Goal: Check status: Check status

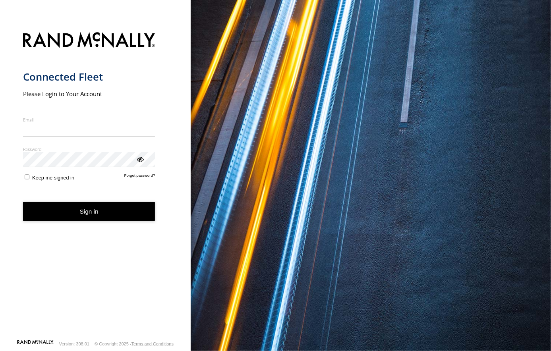
type input "**********"
click at [99, 216] on button "Sign in" at bounding box center [89, 211] width 132 height 19
click at [104, 217] on button "Sign in" at bounding box center [89, 211] width 132 height 19
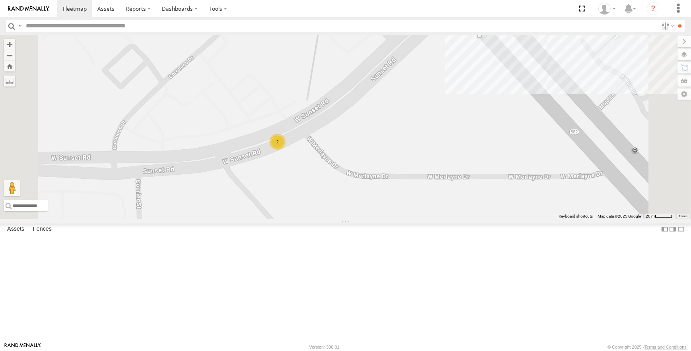
click at [285, 150] on div "2" at bounding box center [278, 142] width 16 height 16
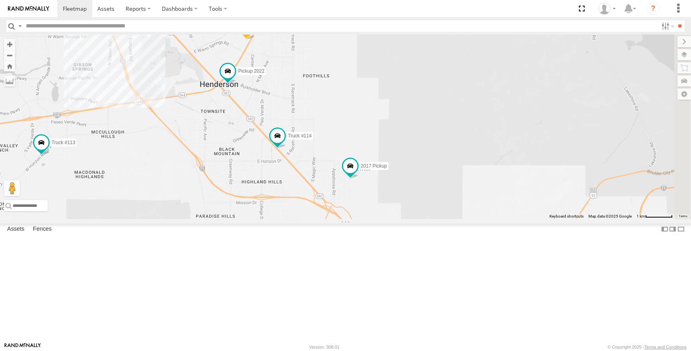
drag, startPoint x: 461, startPoint y: 273, endPoint x: 329, endPoint y: 147, distance: 182.8
click at [329, 147] on div "AB #213 Sonic AB #210 AB #203 Truck #113 AB #219 Truck #114 AB #218 2017 Pickup…" at bounding box center [345, 127] width 691 height 184
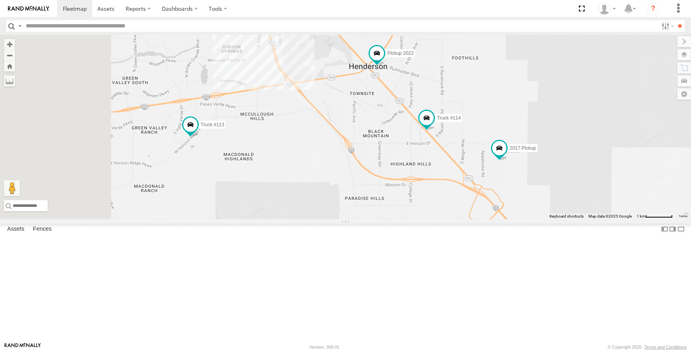
drag, startPoint x: 400, startPoint y: 228, endPoint x: 554, endPoint y: 209, distance: 155.3
click at [551, 209] on div "AB #213 Sonic AB #210 AB #203 Truck #113 AB #219 Truck #114 AB #218 2017 Pickup…" at bounding box center [345, 127] width 691 height 184
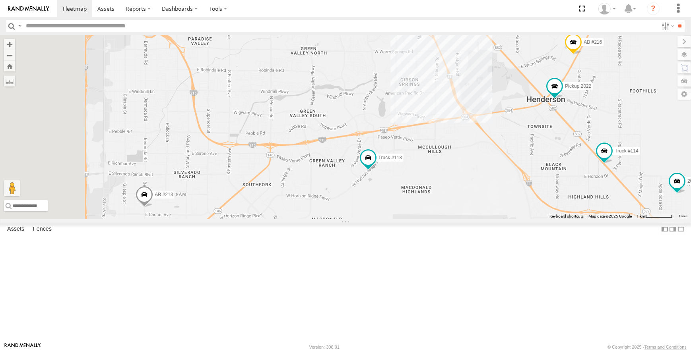
drag, startPoint x: 321, startPoint y: 194, endPoint x: 496, endPoint y: 204, distance: 174.8
click at [496, 204] on div "AB #213 Sonic AB #210 AB #203 Truck #113 AB #219 Truck #114 AB #218 2017 Pickup…" at bounding box center [345, 127] width 691 height 184
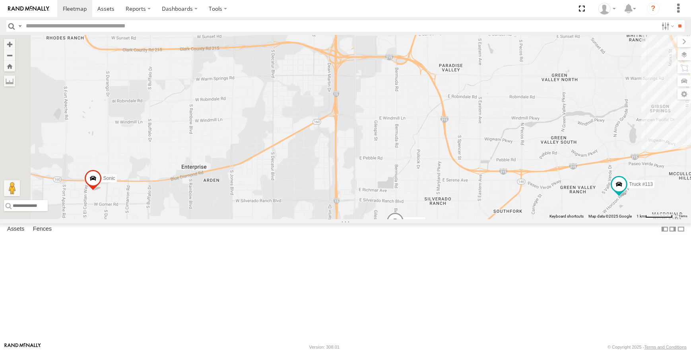
drag, startPoint x: 374, startPoint y: 206, endPoint x: 610, endPoint y: 255, distance: 241.1
click at [551, 219] on div "AB #213 Sonic AB #210 AB #203 Truck #113 AB #219 Truck #114 AB #218 2017 Pickup…" at bounding box center [345, 127] width 691 height 184
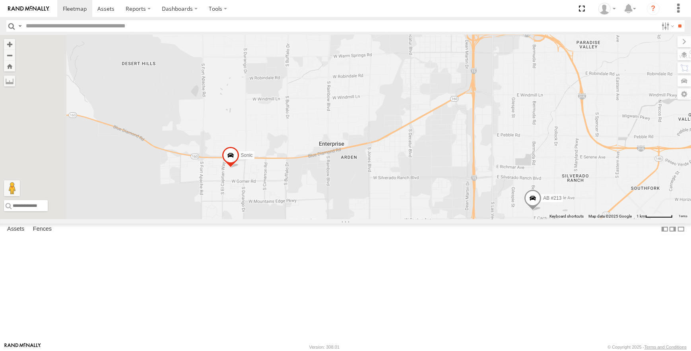
drag, startPoint x: 445, startPoint y: 116, endPoint x: 586, endPoint y: 93, distance: 142.6
click at [551, 93] on div "AB #213 Sonic AB #210 AB #203 Truck #113 AB #219 Truck #114 AB #218 2017 Pickup…" at bounding box center [345, 127] width 691 height 184
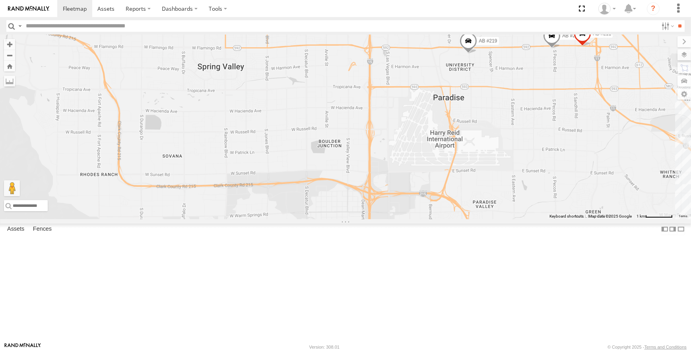
drag, startPoint x: 506, startPoint y: 110, endPoint x: 403, endPoint y: 270, distance: 191.2
click at [403, 219] on div "AB #213 Sonic AB #210 AB #203 Truck #113 AB #219 Truck #114 AB #218 2017 Pickup…" at bounding box center [345, 127] width 691 height 184
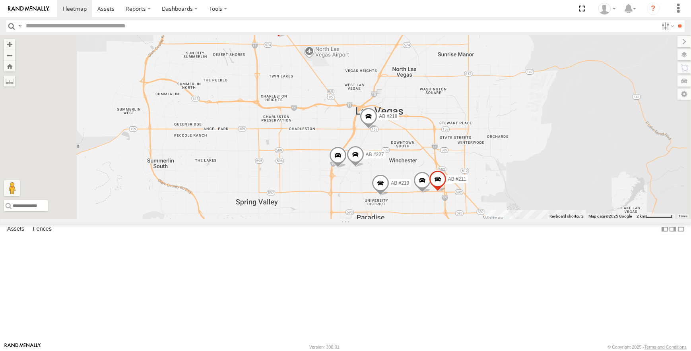
drag, startPoint x: 371, startPoint y: 178, endPoint x: 399, endPoint y: 256, distance: 82.7
click at [399, 219] on div "AB #213 Sonic AB #210 AB #203 Truck #113 AB #219 Truck #114 AB #218 2017 Pickup…" at bounding box center [345, 127] width 691 height 184
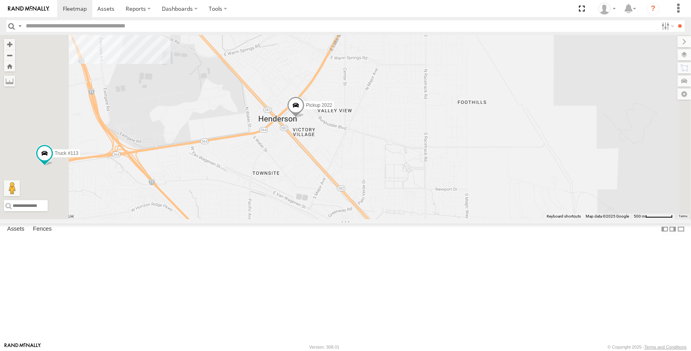
click at [305, 118] on span at bounding box center [295, 107] width 17 height 21
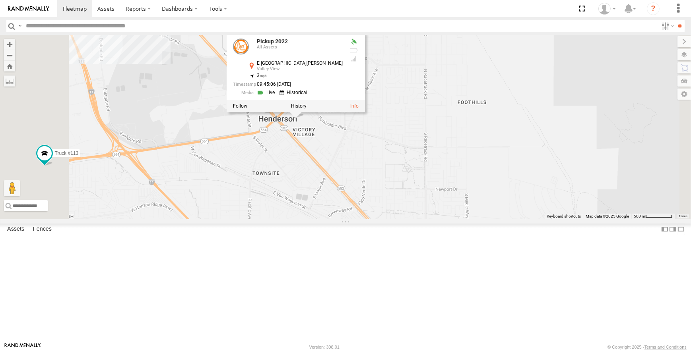
click at [401, 76] on div "Pickup 2022 AB #216 Truck #113 2017 Pickup 16 7 2 Truck #114 Pickup 2022 All As…" at bounding box center [345, 127] width 691 height 184
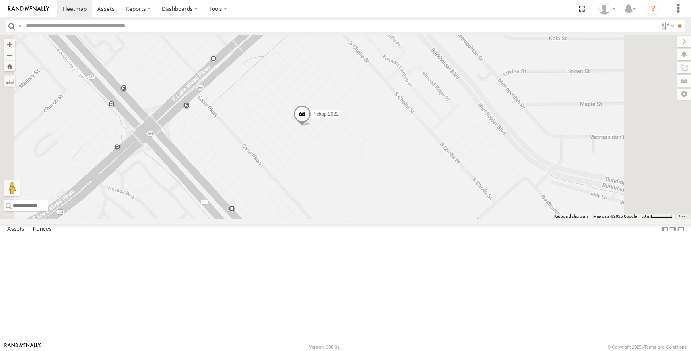
click at [311, 127] on span at bounding box center [301, 116] width 17 height 21
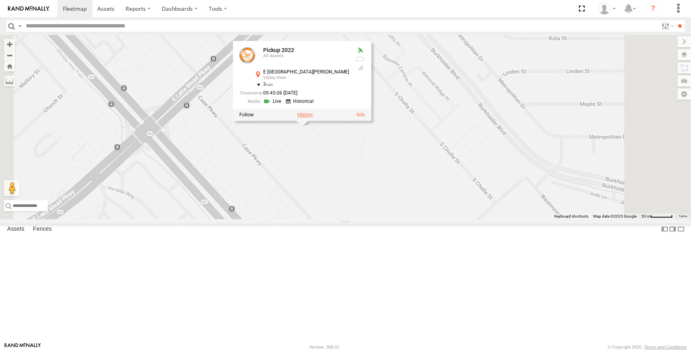
click at [313, 118] on label at bounding box center [305, 115] width 16 height 6
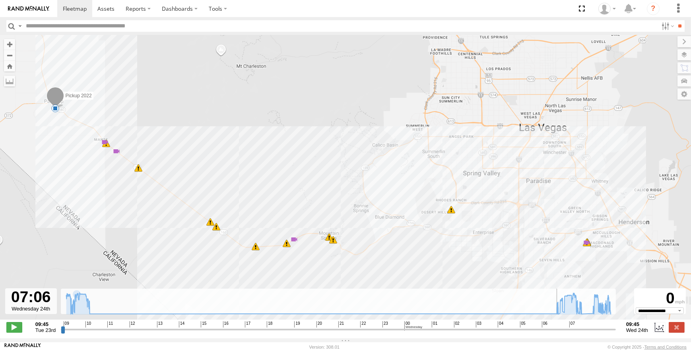
drag, startPoint x: 61, startPoint y: 334, endPoint x: 553, endPoint y: 351, distance: 491.7
click at [553, 334] on input "range" at bounding box center [338, 330] width 555 height 8
click at [11, 333] on span at bounding box center [14, 327] width 16 height 10
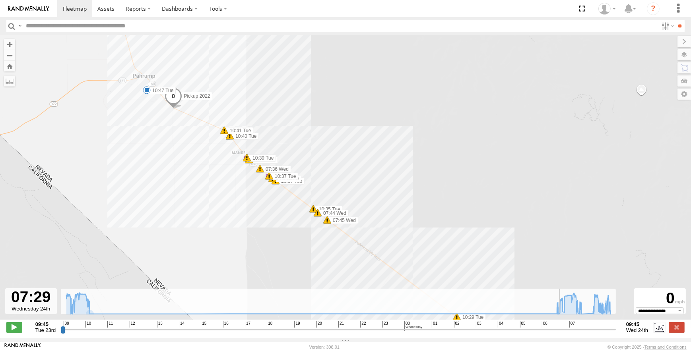
drag, startPoint x: 246, startPoint y: 215, endPoint x: 189, endPoint y: 160, distance: 79.6
click at [189, 160] on div "Pickup 2022 10:03 Tue 10:29 Tue 10:37 Tue 10:39 Tue 10:47 Tue 07:52 Wed 07:59 W…" at bounding box center [345, 181] width 691 height 293
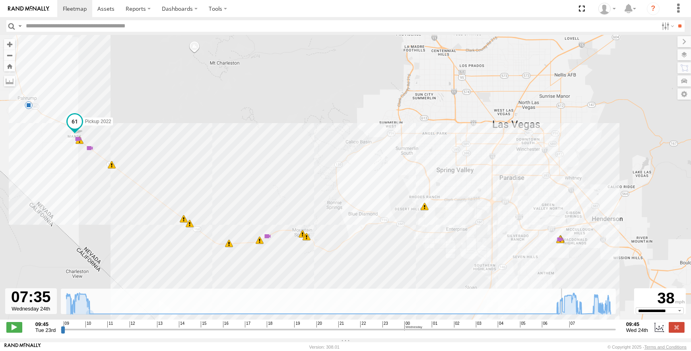
drag, startPoint x: 337, startPoint y: 192, endPoint x: 167, endPoint y: 157, distance: 172.9
click at [167, 157] on div "Pickup 2022 10:03 Tue 10:29 Tue 10:37 Tue 10:39 Tue 10:47 Tue 07:52 Wed 07:59 W…" at bounding box center [345, 181] width 691 height 293
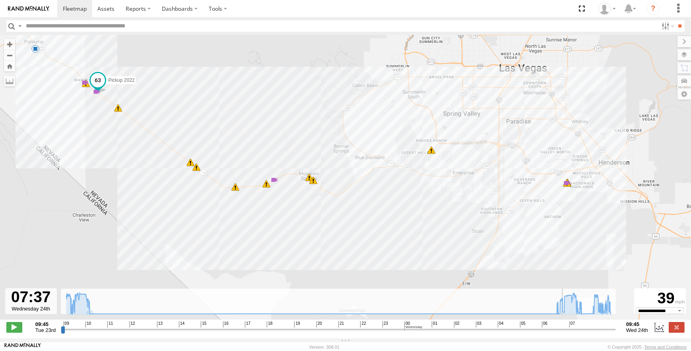
drag, startPoint x: 318, startPoint y: 244, endPoint x: 39, endPoint y: 135, distance: 300.1
click at [39, 135] on div "Pickup 2022 10:03 Tue 10:29 Tue 10:37 Tue 10:39 Tue 10:47 Tue 07:52 Wed 07:59 W…" at bounding box center [345, 181] width 691 height 293
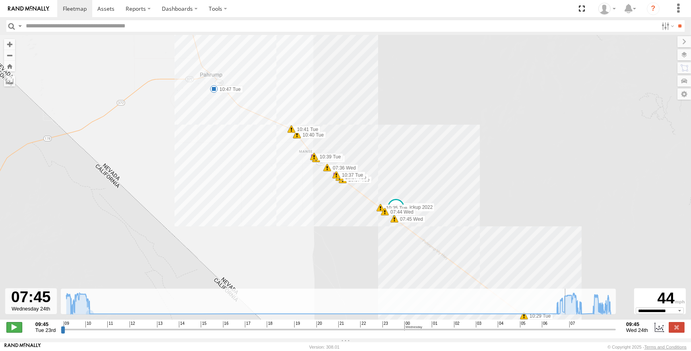
click at [12, 330] on span at bounding box center [14, 327] width 16 height 10
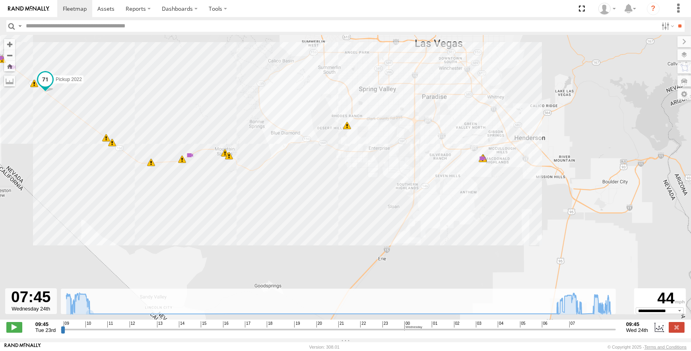
drag, startPoint x: 389, startPoint y: 226, endPoint x: 115, endPoint y: 104, distance: 299.7
click at [115, 104] on div "Pickup 2022 10:03 Tue 10:29 Tue 10:37 Tue 10:39 Tue 10:47 Tue 07:52 Wed 07:59 W…" at bounding box center [345, 181] width 691 height 293
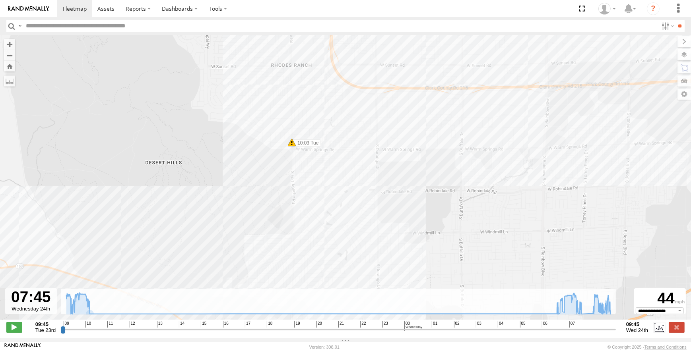
drag, startPoint x: 286, startPoint y: 62, endPoint x: 305, endPoint y: 173, distance: 111.6
click at [305, 173] on div "Pickup 2022 10:03 Tue 10:29 Tue 10:37 Tue 10:39 Tue 10:47 Tue 07:52 Wed 07:59 W…" at bounding box center [345, 181] width 691 height 293
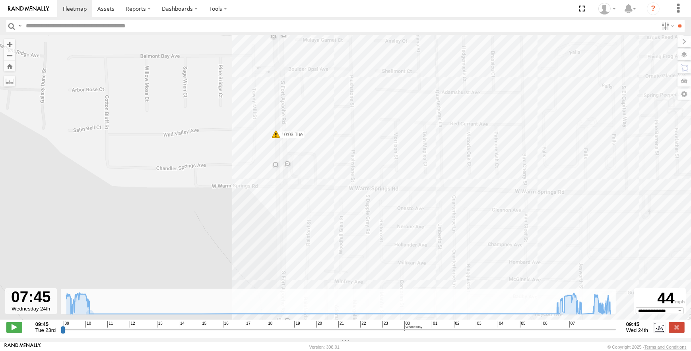
drag, startPoint x: 268, startPoint y: 120, endPoint x: 303, endPoint y: 171, distance: 61.0
click at [303, 171] on div "Pickup 2022 10:03 Tue 10:29 Tue 10:37 Tue 10:39 Tue 10:47 Tue 07:52 Wed 07:59 W…" at bounding box center [345, 181] width 691 height 293
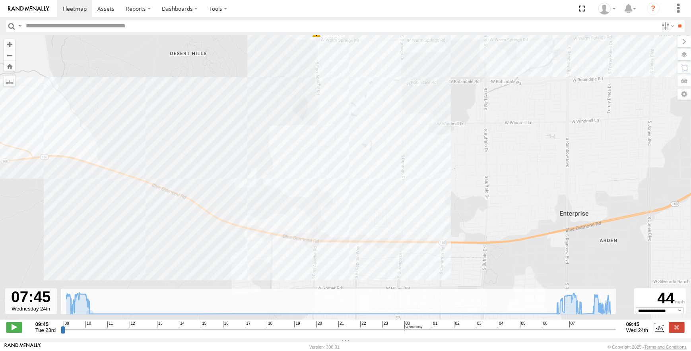
drag, startPoint x: 316, startPoint y: 218, endPoint x: 349, endPoint y: 94, distance: 128.3
click at [349, 94] on div "Pickup 2022 10:03 Tue 10:29 Tue 10:37 Tue 10:39 Tue 10:47 Tue 07:52 Wed 07:59 W…" at bounding box center [345, 181] width 691 height 293
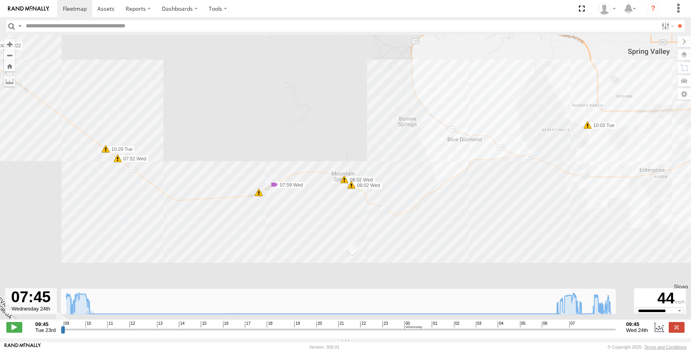
drag, startPoint x: 271, startPoint y: 187, endPoint x: 541, endPoint y: 179, distance: 270.8
click at [541, 179] on div "Pickup 2022 10:03 Tue 10:29 Tue 10:37 Tue 10:39 Tue 10:47 Tue 07:52 Wed 07:59 W…" at bounding box center [345, 181] width 691 height 293
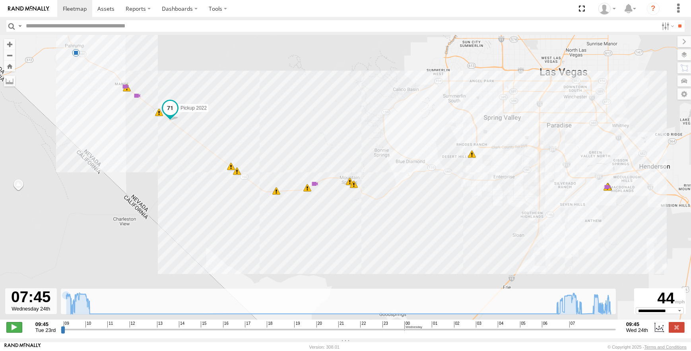
click at [14, 332] on span at bounding box center [14, 327] width 16 height 10
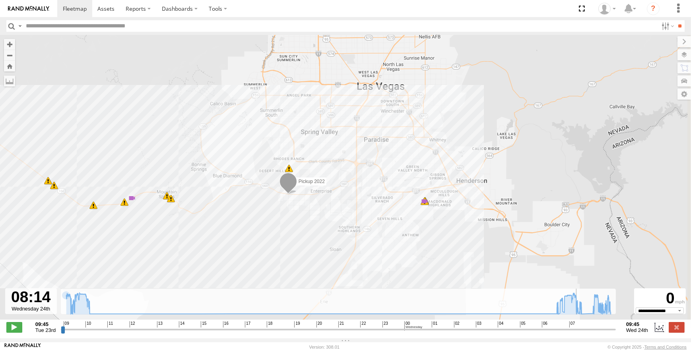
drag, startPoint x: 394, startPoint y: 213, endPoint x: 210, endPoint y: 227, distance: 184.2
click at [210, 227] on div "Pickup 2022 10:03 Tue 10:29 Tue 10:37 Tue 10:39 Tue 10:47 Tue 07:52 Wed 07:59 W…" at bounding box center [345, 181] width 691 height 293
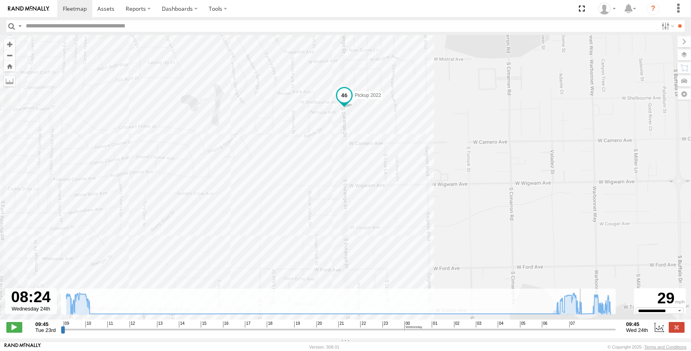
drag, startPoint x: 409, startPoint y: 246, endPoint x: 373, endPoint y: 75, distance: 174.8
click at [373, 75] on div "Pickup 2022 10:03 Tue 10:29 Tue 10:37 Tue 10:39 Tue 10:47 Tue 07:52 Wed 07:59 W…" at bounding box center [345, 181] width 691 height 293
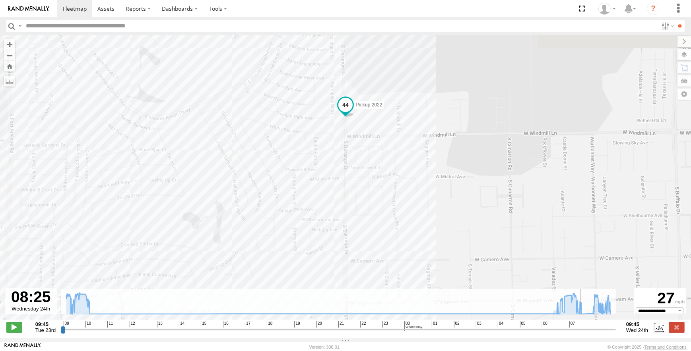
drag, startPoint x: 375, startPoint y: 193, endPoint x: 362, endPoint y: 40, distance: 154.0
click at [362, 40] on div "Pickup 2022 10:03 Tue 10:29 Tue 10:37 Tue 10:39 Tue 10:47 Tue 07:52 Wed 07:59 W…" at bounding box center [345, 181] width 691 height 293
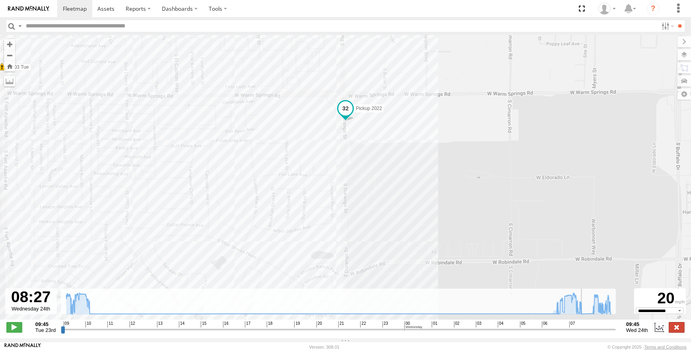
click at [679, 333] on label at bounding box center [677, 327] width 16 height 10
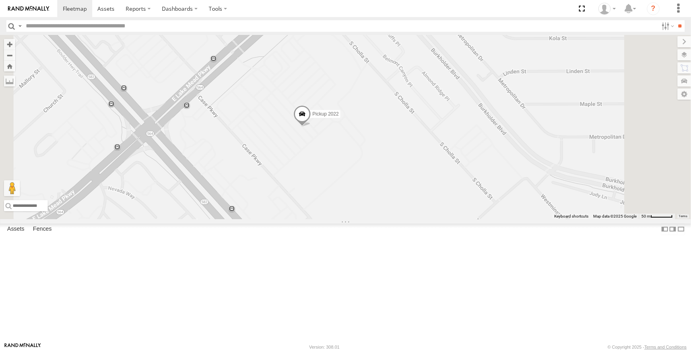
drag, startPoint x: 341, startPoint y: 217, endPoint x: 617, endPoint y: 150, distance: 284.2
click at [613, 151] on div "Pickup 2022" at bounding box center [345, 127] width 691 height 184
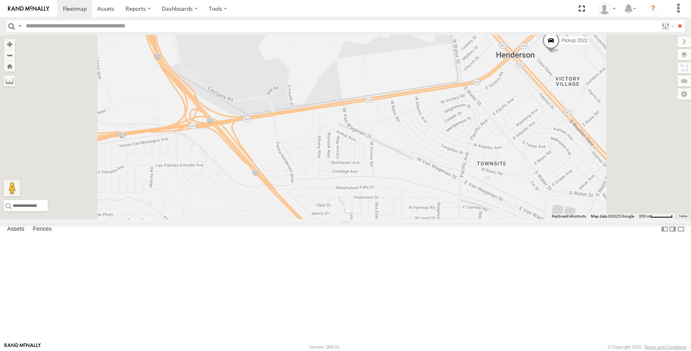
click at [0, 0] on div "Pickup 2022 All Assets E Lake Mead Pkwy Valley View 36.03965 -114.97787 Video" at bounding box center [0, 0] width 0 height 0
click at [0, 0] on span at bounding box center [0, 0] width 0 height 0
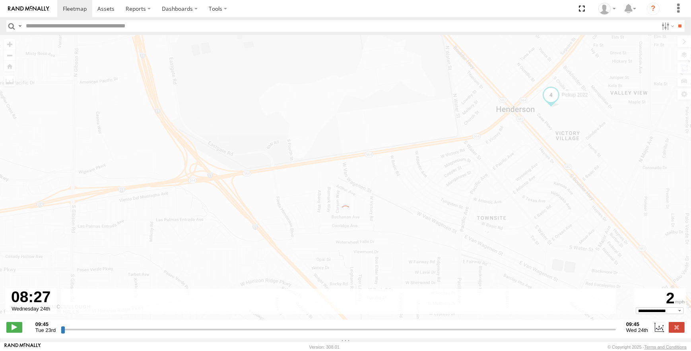
type input "**********"
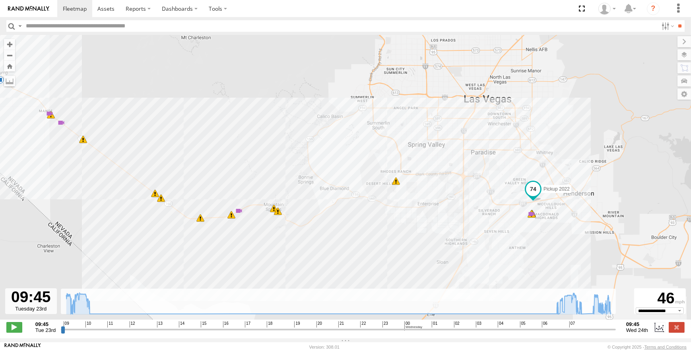
drag, startPoint x: 344, startPoint y: 194, endPoint x: 155, endPoint y: 107, distance: 208.1
click at [155, 107] on div "Pickup 2022 10:03 Tue 10:29 Tue 10:37 Tue 10:39 Tue 10:47 Tue 07:52 Wed 07:59 W…" at bounding box center [345, 181] width 691 height 293
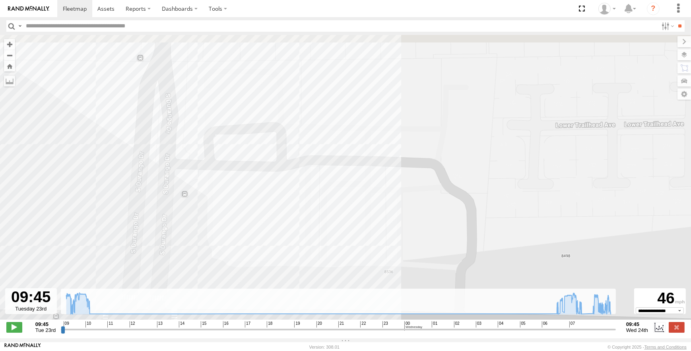
drag, startPoint x: 294, startPoint y: 134, endPoint x: 291, endPoint y: 202, distance: 67.6
click at [291, 202] on div "Pickup 2022 10:03 Tue 10:29 Tue 10:37 Tue 10:39 Tue 10:47 Tue 07:52 Wed 07:59 W…" at bounding box center [345, 181] width 691 height 293
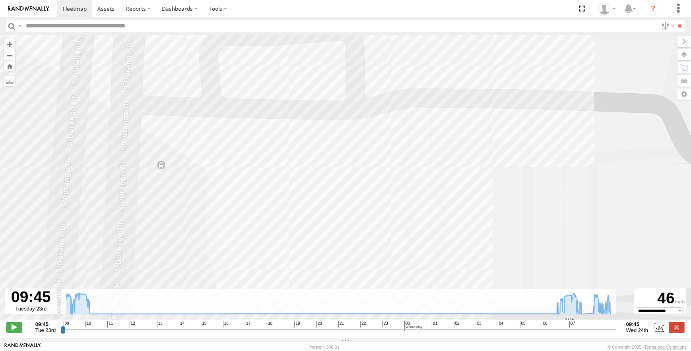
drag, startPoint x: 290, startPoint y: 211, endPoint x: 289, endPoint y: 151, distance: 60.0
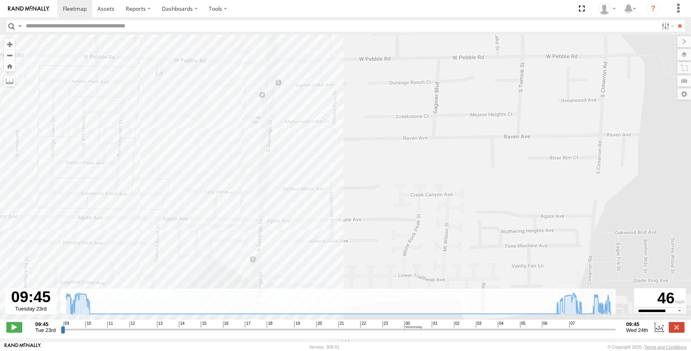
drag, startPoint x: 297, startPoint y: 165, endPoint x: 289, endPoint y: 287, distance: 123.1
click at [289, 287] on div "Pickup 2022 10:03 Tue 10:29 Tue 10:37 Tue 10:39 Tue 10:47 Tue 07:52 Wed 07:59 W…" at bounding box center [345, 181] width 691 height 293
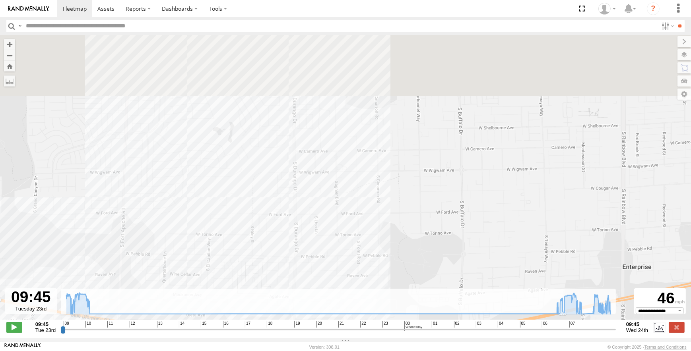
drag, startPoint x: 320, startPoint y: 272, endPoint x: 319, endPoint y: 298, distance: 26.7
click at [319, 298] on div "← Move left → Move right ↑ Move up ↓ Move down + Zoom in - Zoom out Home Jump l…" at bounding box center [345, 187] width 691 height 304
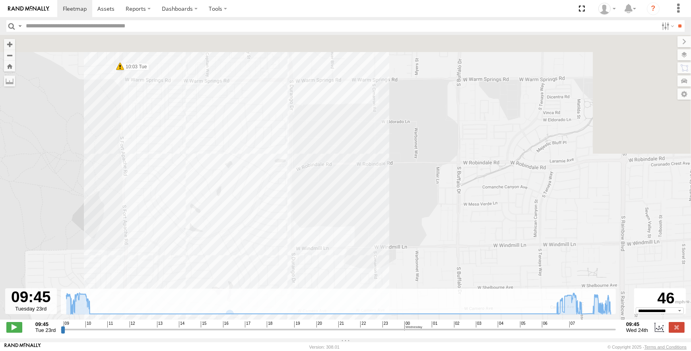
drag, startPoint x: 336, startPoint y: 128, endPoint x: 336, endPoint y: 308, distance: 180.9
click at [336, 308] on div "← Move left → Move right ↑ Move up ↓ Move down + Zoom in - Zoom out Home Jump l…" at bounding box center [345, 187] width 691 height 304
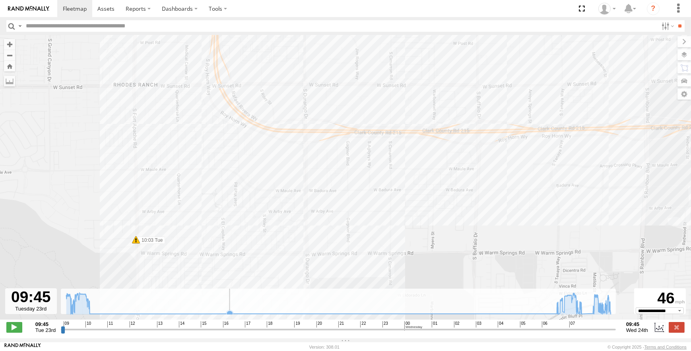
drag, startPoint x: 326, startPoint y: 163, endPoint x: 341, endPoint y: 305, distance: 143.2
click at [341, 305] on div "← Move left → Move right ↑ Move up ↓ Move down + Zoom in - Zoom out Home Jump l…" at bounding box center [345, 187] width 691 height 304
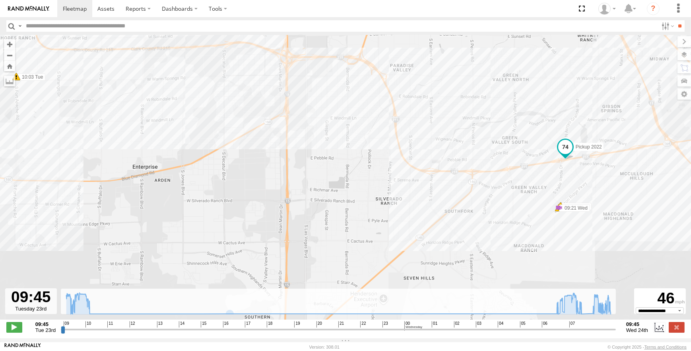
drag, startPoint x: 466, startPoint y: 228, endPoint x: 204, endPoint y: 117, distance: 284.6
click at [204, 117] on div "Pickup 2022 10:03 Tue 10:29 Tue 10:37 Tue 10:39 Tue 10:47 Tue 07:52 Wed 07:59 W…" at bounding box center [345, 181] width 691 height 293
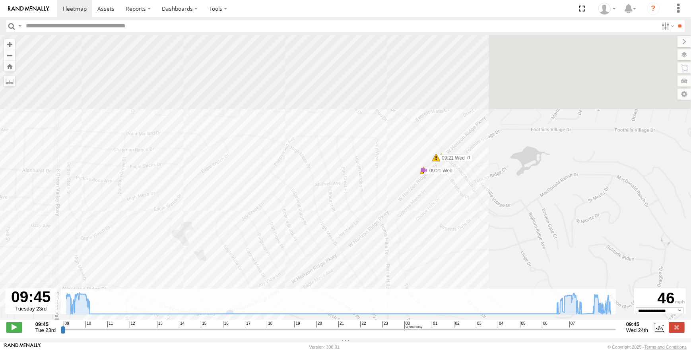
drag, startPoint x: 350, startPoint y: 101, endPoint x: 411, endPoint y: 209, distance: 124.5
click at [411, 209] on div "Pickup 2022 10:03 Tue 10:29 Tue 10:37 Tue 10:39 Tue 10:47 Tue 07:52 Wed 07:59 W…" at bounding box center [345, 181] width 691 height 293
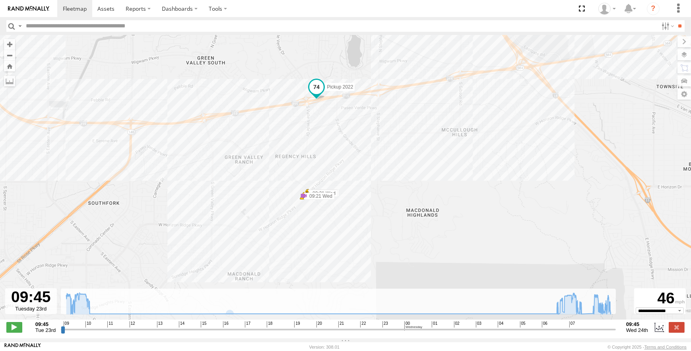
drag, startPoint x: 600, startPoint y: 168, endPoint x: 420, endPoint y: 193, distance: 182.2
click at [420, 193] on div "Pickup 2022 10:03 Tue 10:29 Tue 10:37 Tue 10:39 Tue 10:47 Tue 07:52 Wed 07:59 W…" at bounding box center [345, 181] width 691 height 293
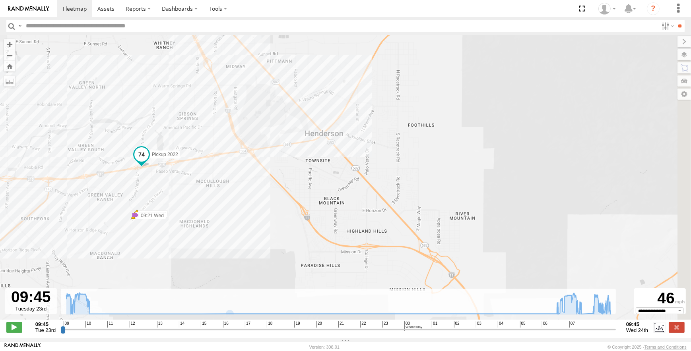
drag, startPoint x: 278, startPoint y: 198, endPoint x: 272, endPoint y: 201, distance: 7.6
click at [272, 201] on div "Pickup 2022 10:03 Tue 10:29 Tue 10:37 Tue 10:39 Tue 10:47 Tue 07:52 Wed 07:59 W…" at bounding box center [345, 181] width 691 height 293
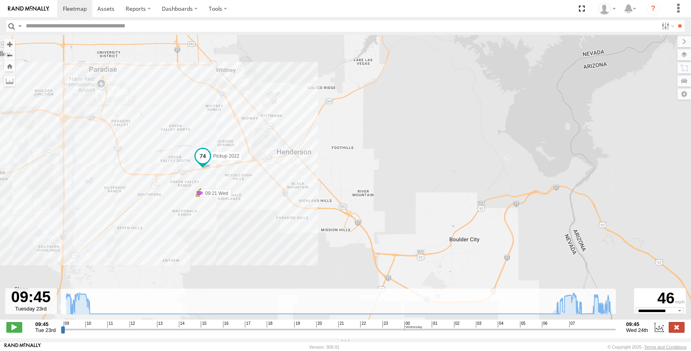
click at [671, 333] on label at bounding box center [677, 327] width 16 height 10
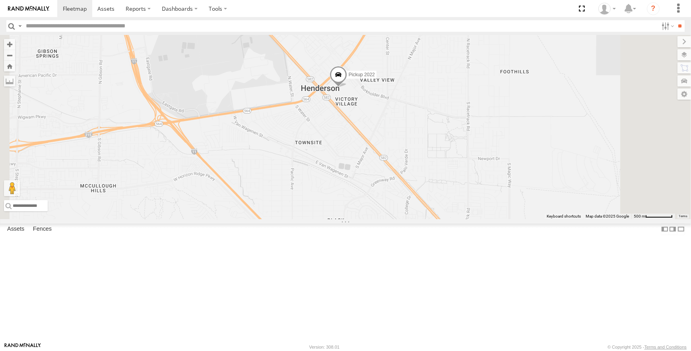
drag, startPoint x: 436, startPoint y: 177, endPoint x: 322, endPoint y: 203, distance: 117.1
click at [322, 203] on div "AB #216 Pickup 2022" at bounding box center [345, 127] width 691 height 184
